Goal: Use online tool/utility: Utilize a website feature to perform a specific function

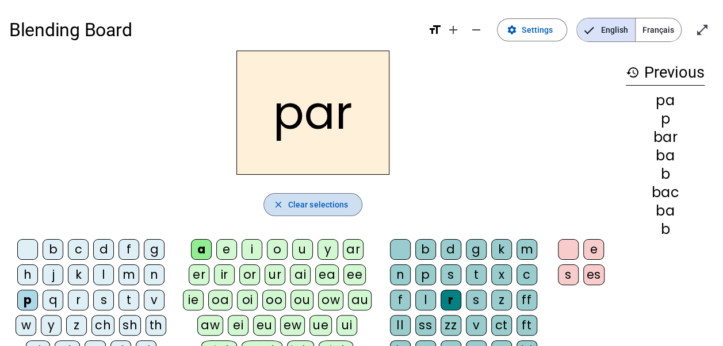
click at [326, 203] on span "Clear selections" at bounding box center [318, 205] width 60 height 14
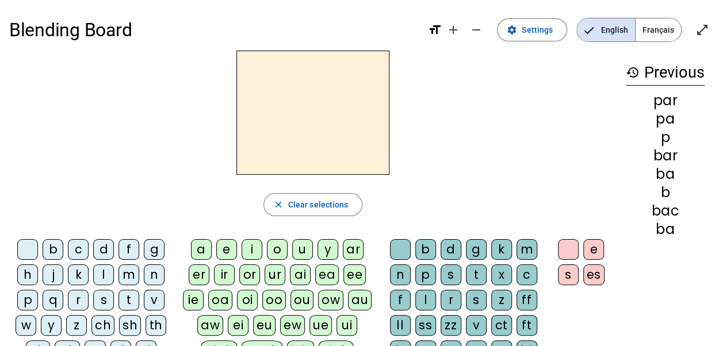
click at [127, 246] on div "f" at bounding box center [128, 249] width 21 height 21
click at [262, 324] on div "eu" at bounding box center [264, 325] width 22 height 21
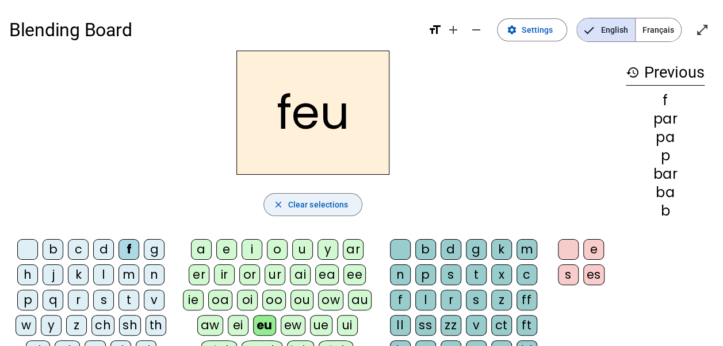
click at [284, 204] on mat-icon "close" at bounding box center [278, 205] width 10 height 10
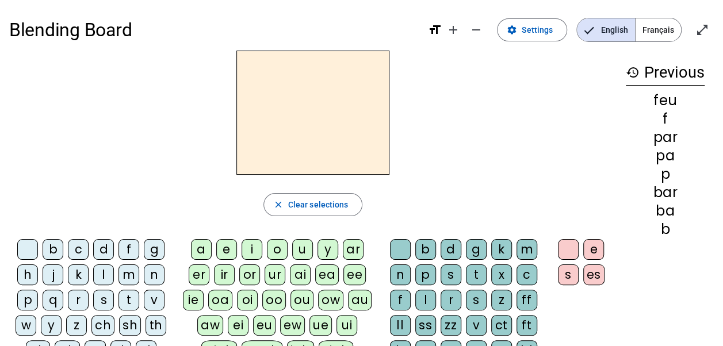
click at [26, 300] on div "p" at bounding box center [27, 300] width 21 height 21
click at [269, 328] on div "eu" at bounding box center [264, 325] width 22 height 21
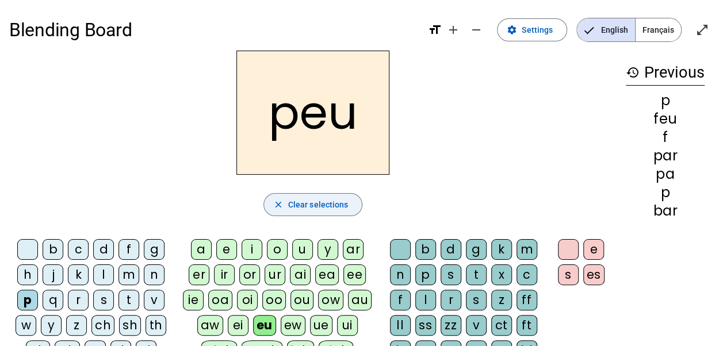
click at [288, 201] on span "button" at bounding box center [313, 205] width 98 height 28
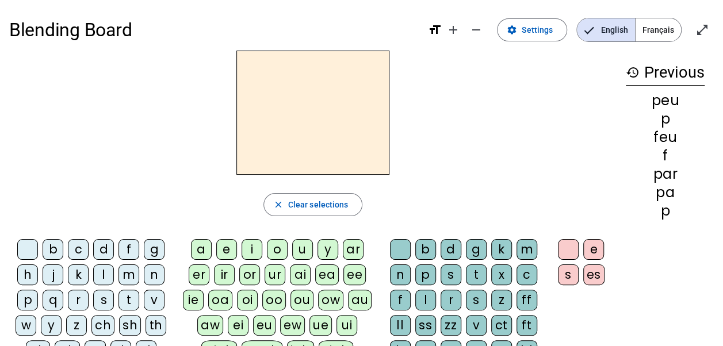
click at [51, 274] on div "j" at bounding box center [53, 275] width 21 height 21
click at [272, 322] on div "eu" at bounding box center [264, 325] width 22 height 21
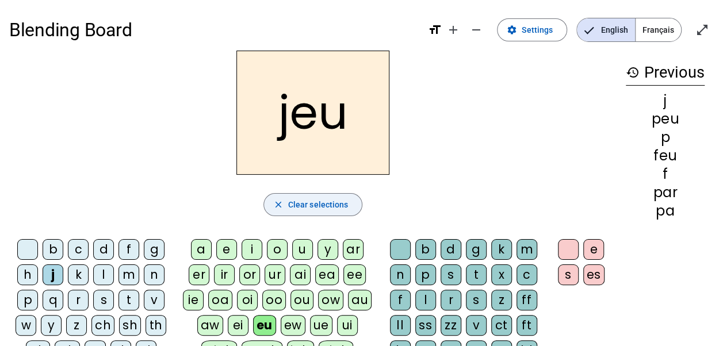
click at [308, 198] on span "Clear selections" at bounding box center [318, 205] width 60 height 14
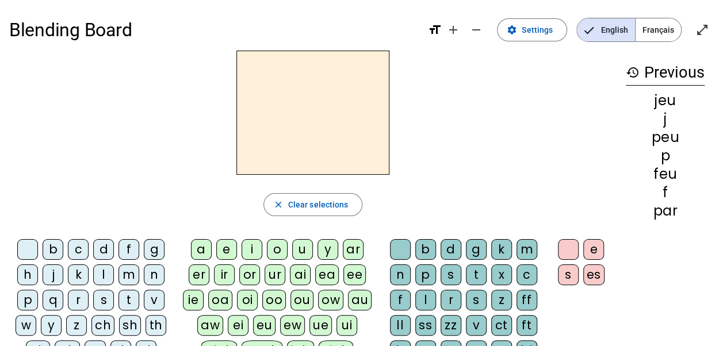
click at [53, 273] on div "j" at bounding box center [53, 275] width 21 height 21
click at [227, 250] on div "e" at bounding box center [226, 249] width 21 height 21
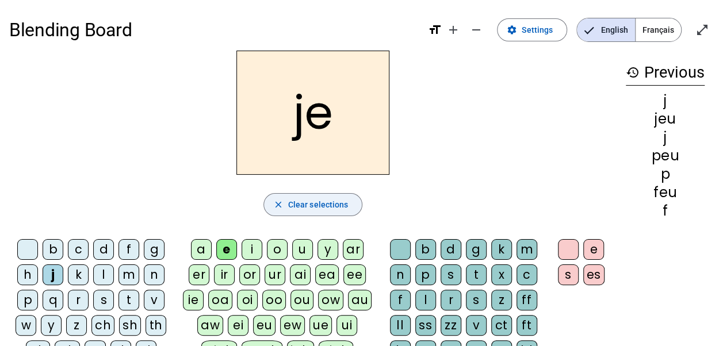
click at [280, 202] on mat-icon "close" at bounding box center [278, 205] width 10 height 10
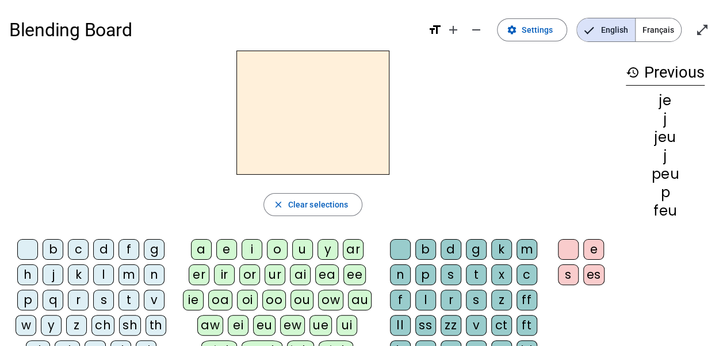
click at [151, 273] on div "n" at bounding box center [154, 275] width 21 height 21
click at [227, 246] on div "e" at bounding box center [226, 249] width 21 height 21
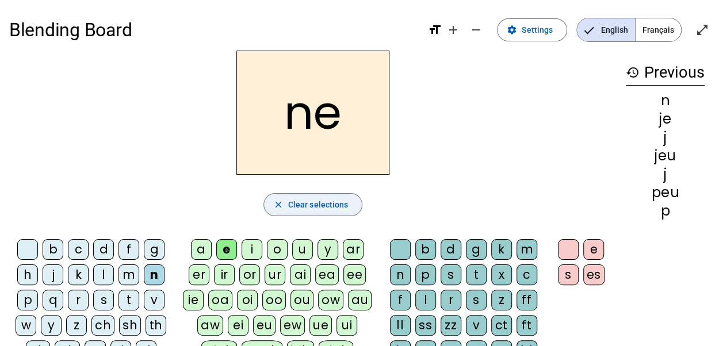
click at [273, 200] on span "button" at bounding box center [313, 205] width 98 height 28
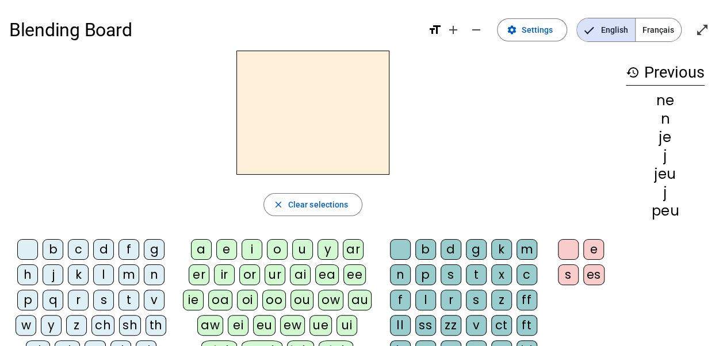
click at [104, 300] on div "s" at bounding box center [103, 300] width 21 height 21
click at [227, 248] on div "e" at bounding box center [226, 249] width 21 height 21
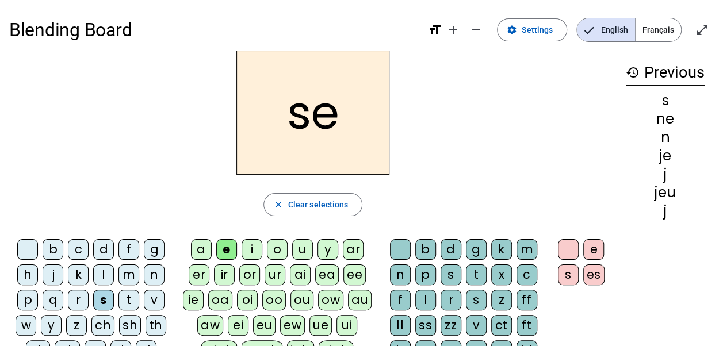
click at [426, 297] on div "l" at bounding box center [425, 300] width 21 height 21
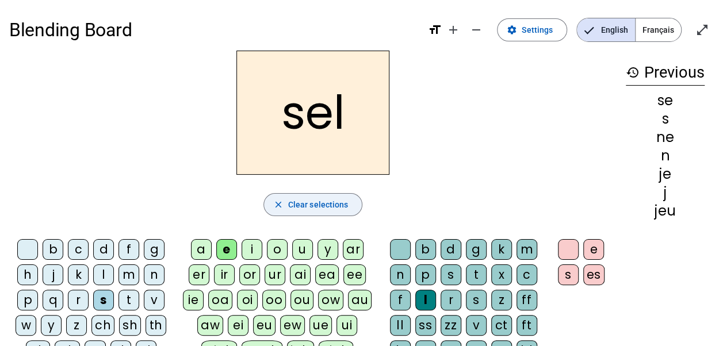
click at [281, 204] on mat-icon "close" at bounding box center [278, 205] width 10 height 10
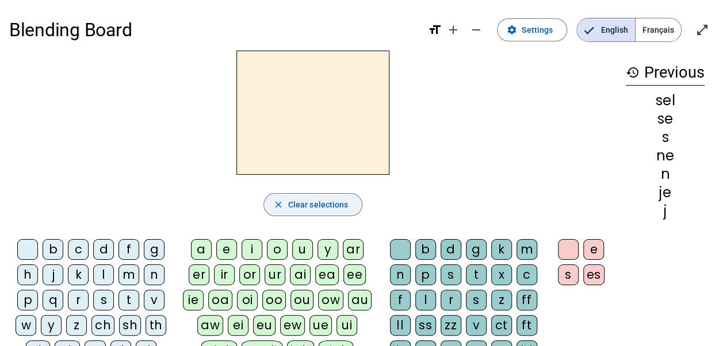
click at [55, 247] on div "b" at bounding box center [53, 249] width 21 height 21
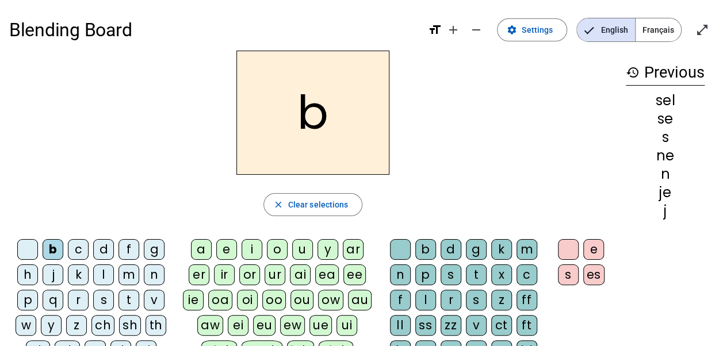
click at [227, 248] on div "e" at bounding box center [226, 249] width 21 height 21
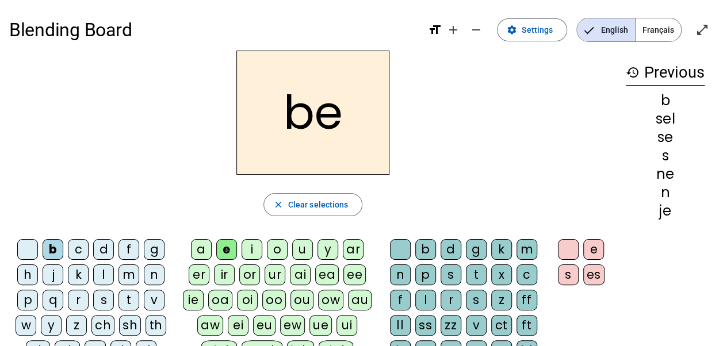
click at [426, 300] on div "l" at bounding box center [425, 300] width 21 height 21
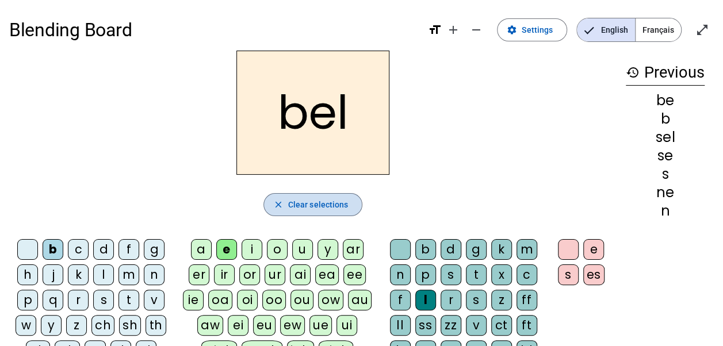
click at [280, 204] on mat-icon "close" at bounding box center [278, 205] width 10 height 10
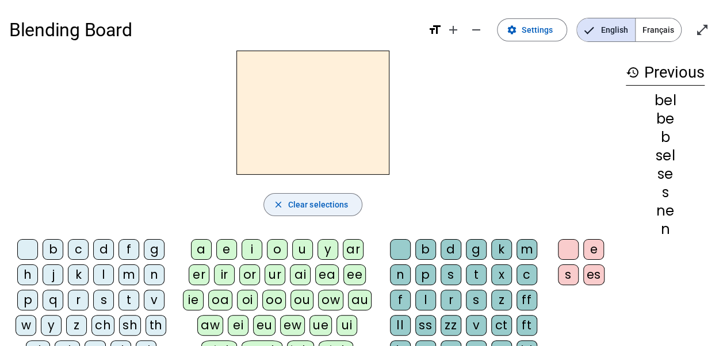
click at [52, 251] on div "b" at bounding box center [53, 249] width 21 height 21
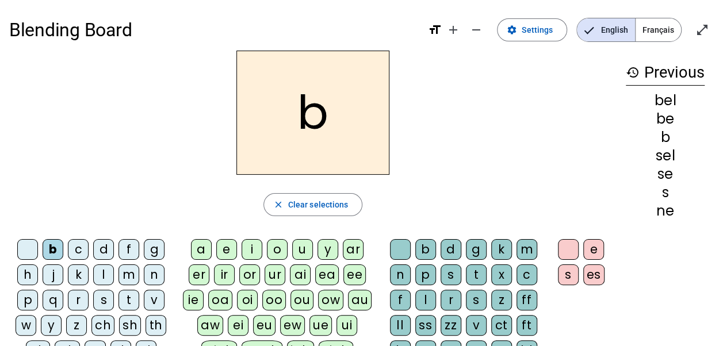
click at [198, 246] on div "a" at bounding box center [201, 249] width 21 height 21
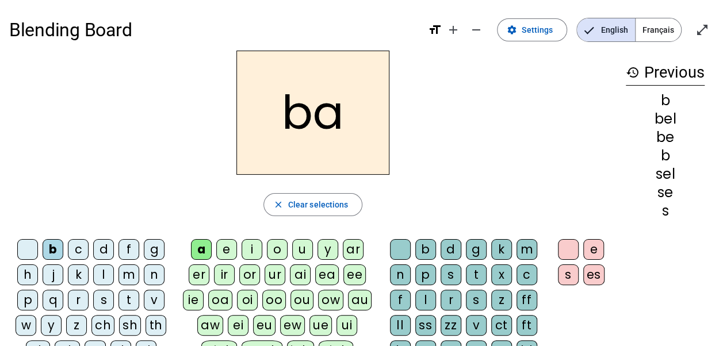
click at [426, 299] on div "l" at bounding box center [425, 300] width 21 height 21
